Goal: Task Accomplishment & Management: Manage account settings

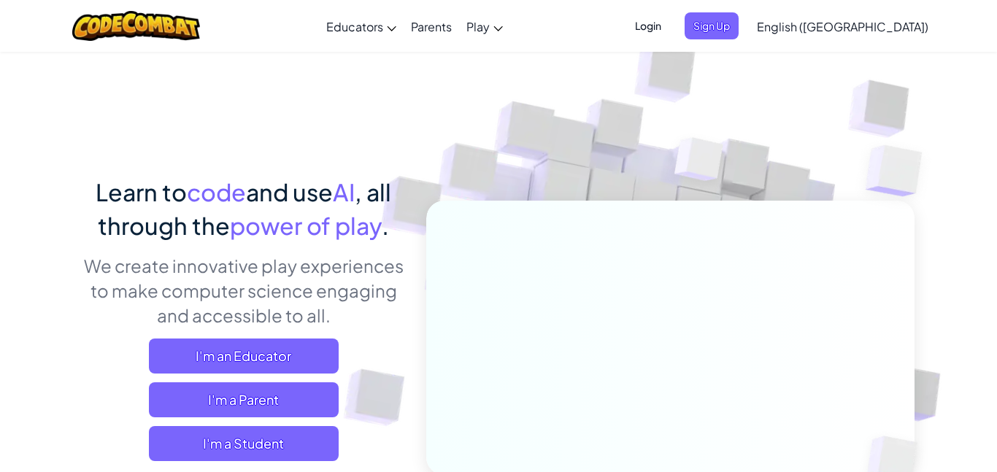
click at [670, 23] on span "Login" at bounding box center [648, 25] width 44 height 27
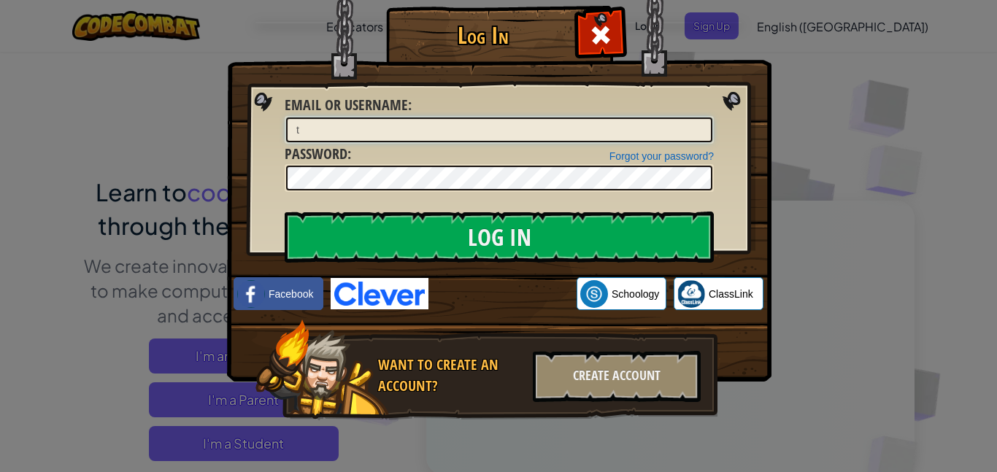
type input "t"
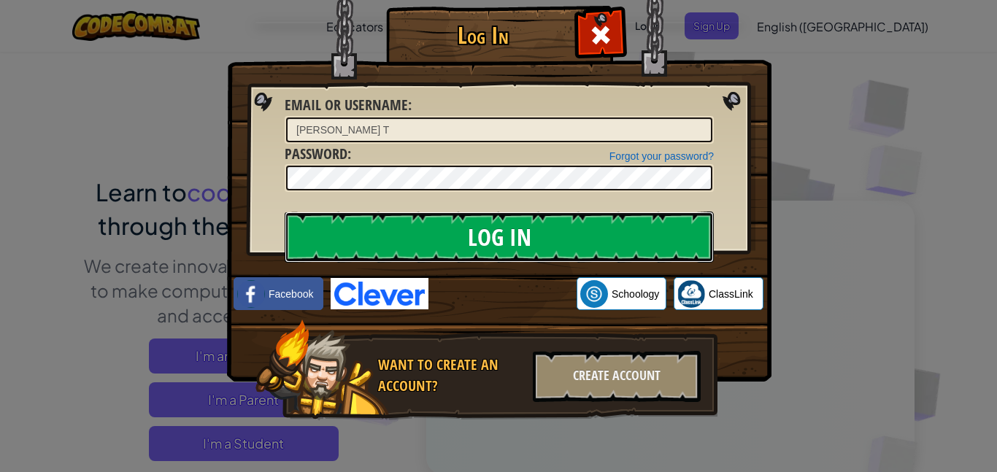
click at [544, 236] on input "Log In" at bounding box center [499, 237] width 429 height 51
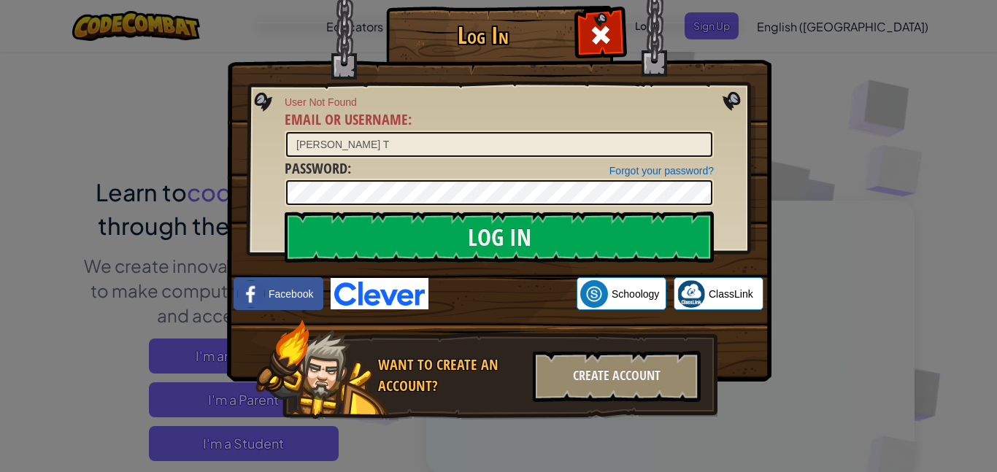
click at [490, 162] on div "Forgot your password? Password :" at bounding box center [499, 182] width 429 height 49
click at [460, 146] on input "[PERSON_NAME] T" at bounding box center [499, 144] width 426 height 25
type input "t"
type input "trungtranT"
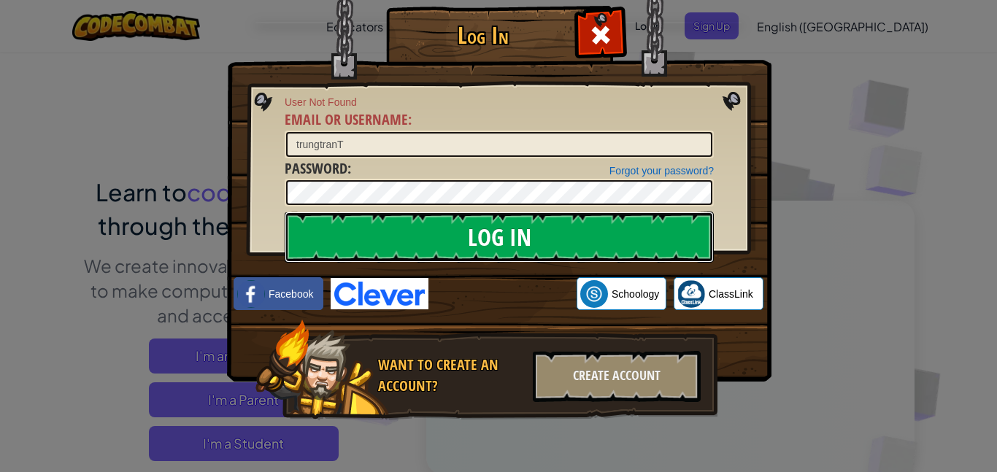
click at [533, 230] on input "Log In" at bounding box center [499, 237] width 429 height 51
